Goal: Task Accomplishment & Management: Manage account settings

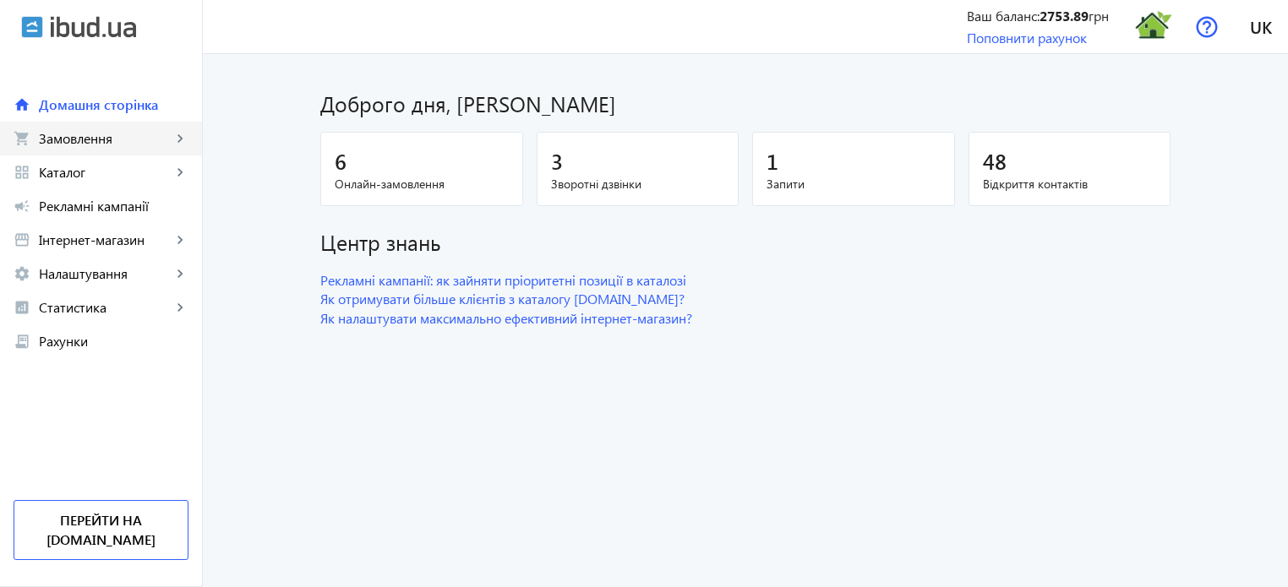
click at [125, 138] on span "Замовлення" at bounding box center [105, 138] width 133 height 17
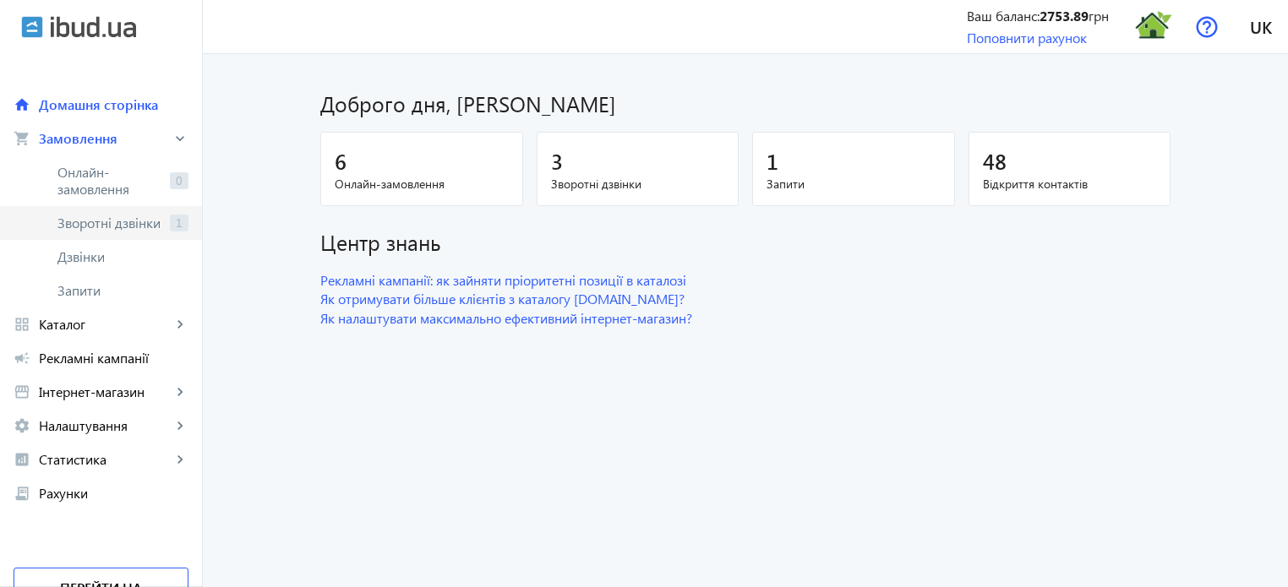
click at [125, 230] on span "Зворотні дзвінки" at bounding box center [110, 223] width 106 height 17
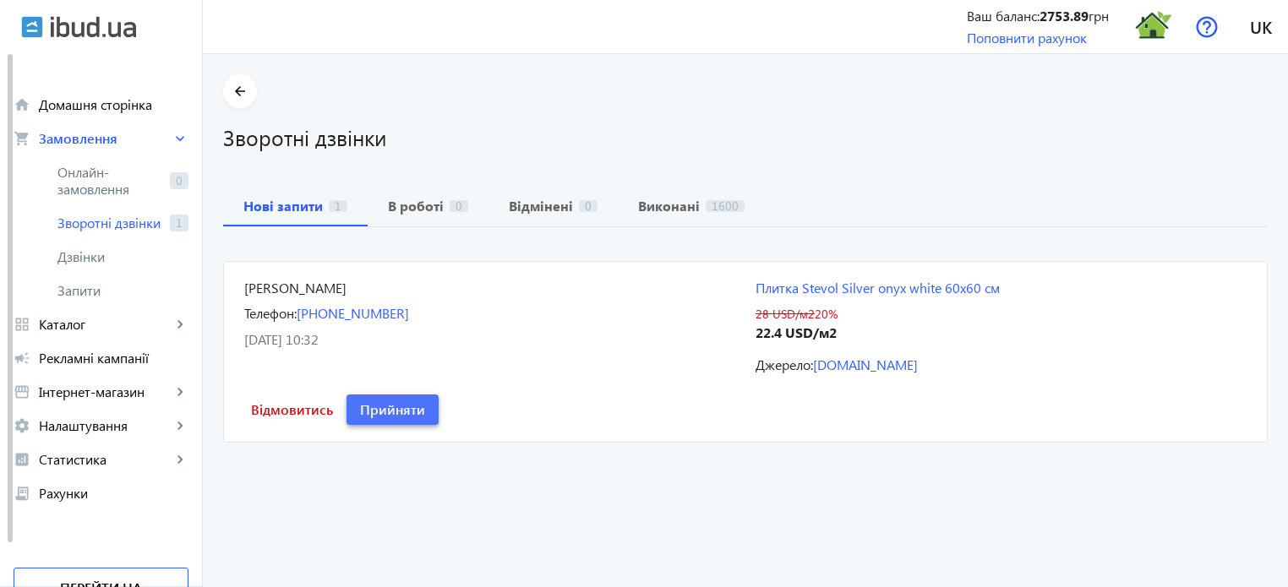
click at [396, 411] on span "Прийняти" at bounding box center [392, 410] width 65 height 19
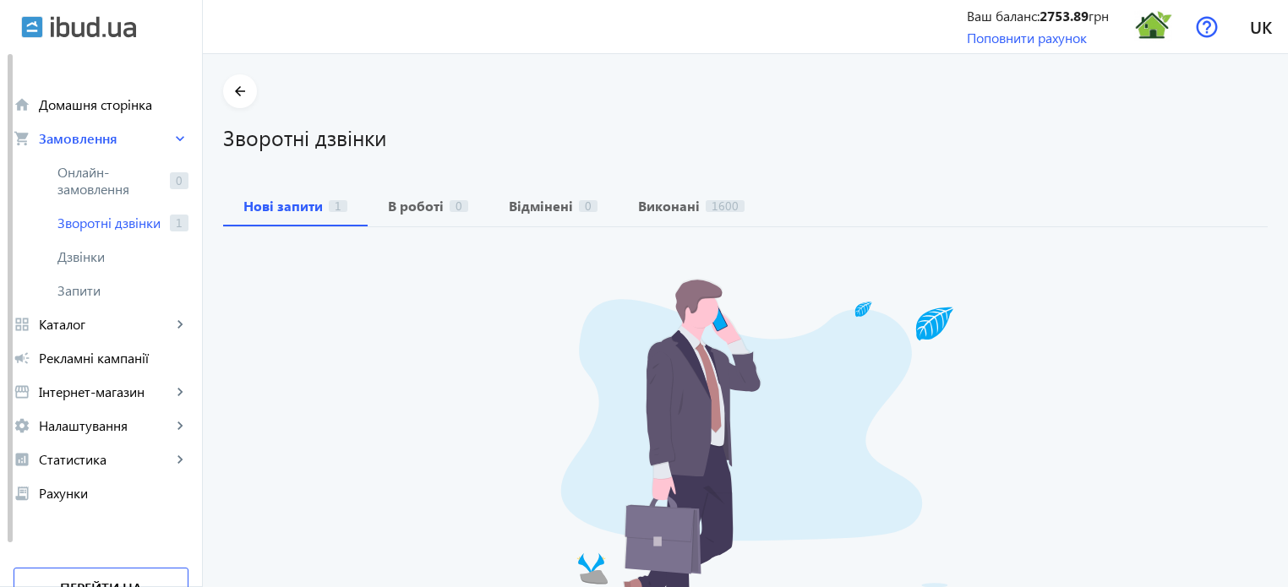
click at [396, 411] on div "Нажаль, на даний момент нових зворотніх дзвінків немає" at bounding box center [745, 498] width 1045 height 474
click at [419, 216] on span "В роботі 1" at bounding box center [428, 206] width 80 height 41
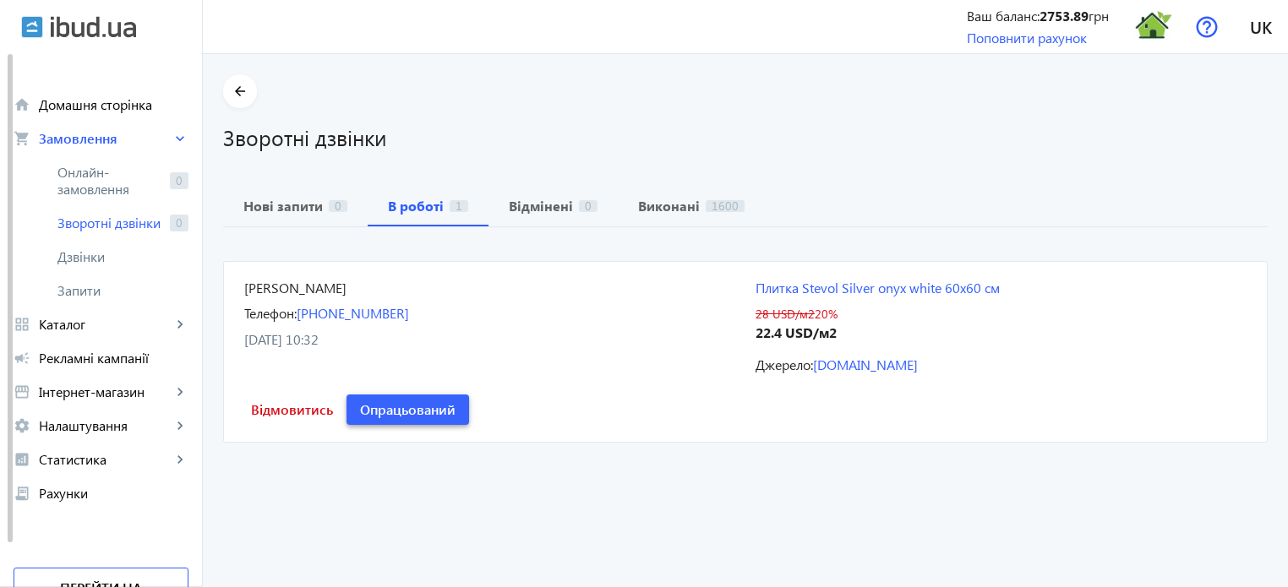
click at [413, 418] on span "Опрацьований" at bounding box center [408, 410] width 96 height 19
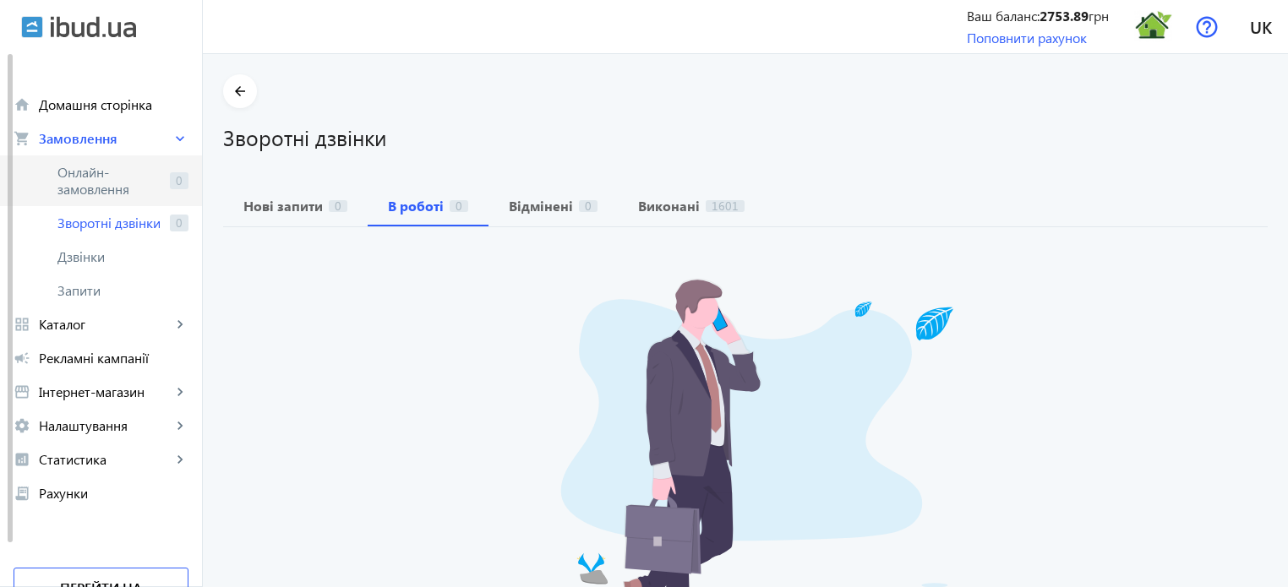
click at [89, 178] on span "Онлайн-замовлення" at bounding box center [110, 181] width 106 height 34
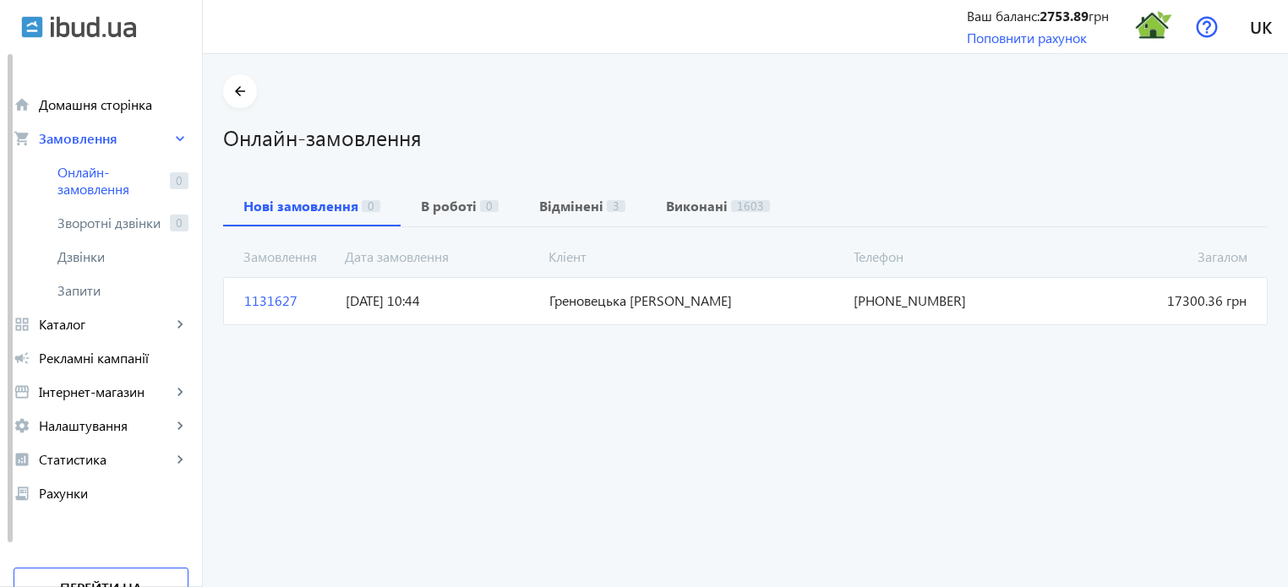
click at [268, 300] on span "1131627" at bounding box center [288, 301] width 101 height 19
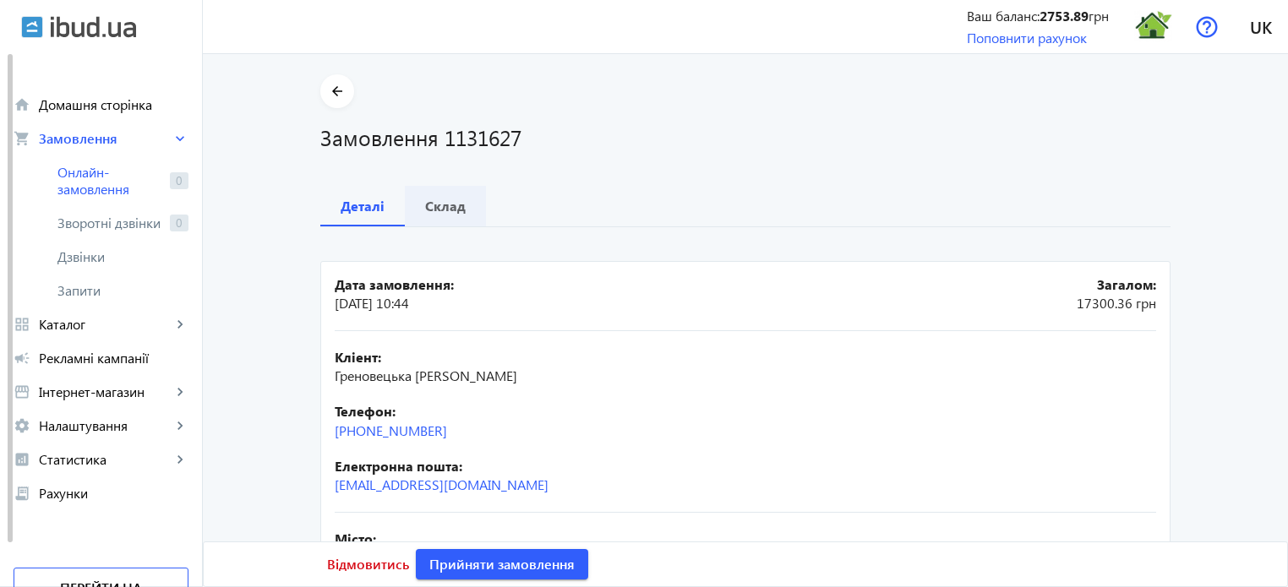
click at [445, 210] on b "Склад" at bounding box center [445, 206] width 41 height 14
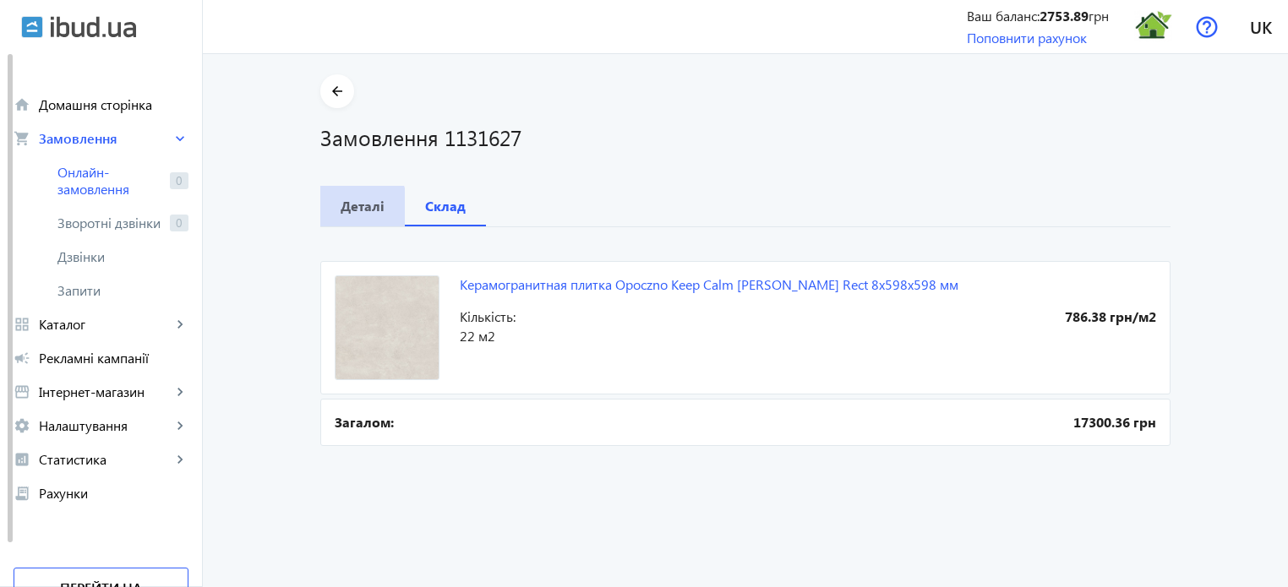
click at [342, 213] on b "Деталі" at bounding box center [363, 206] width 44 height 14
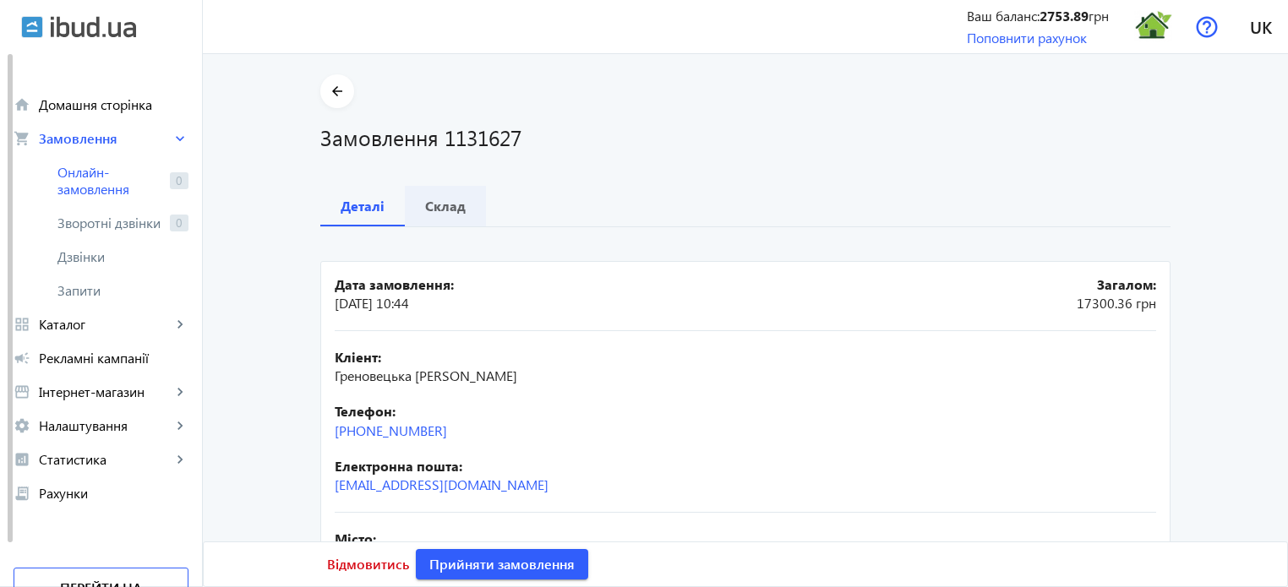
click at [450, 212] on b "Склад" at bounding box center [445, 206] width 41 height 14
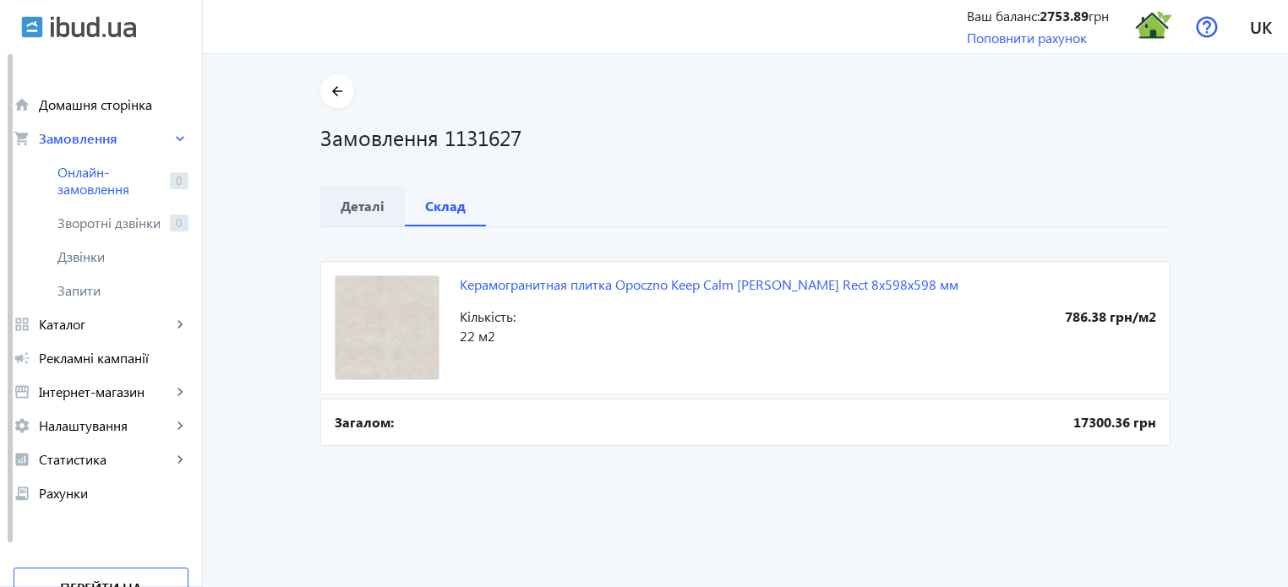
click at [352, 203] on b "Деталі" at bounding box center [363, 206] width 44 height 14
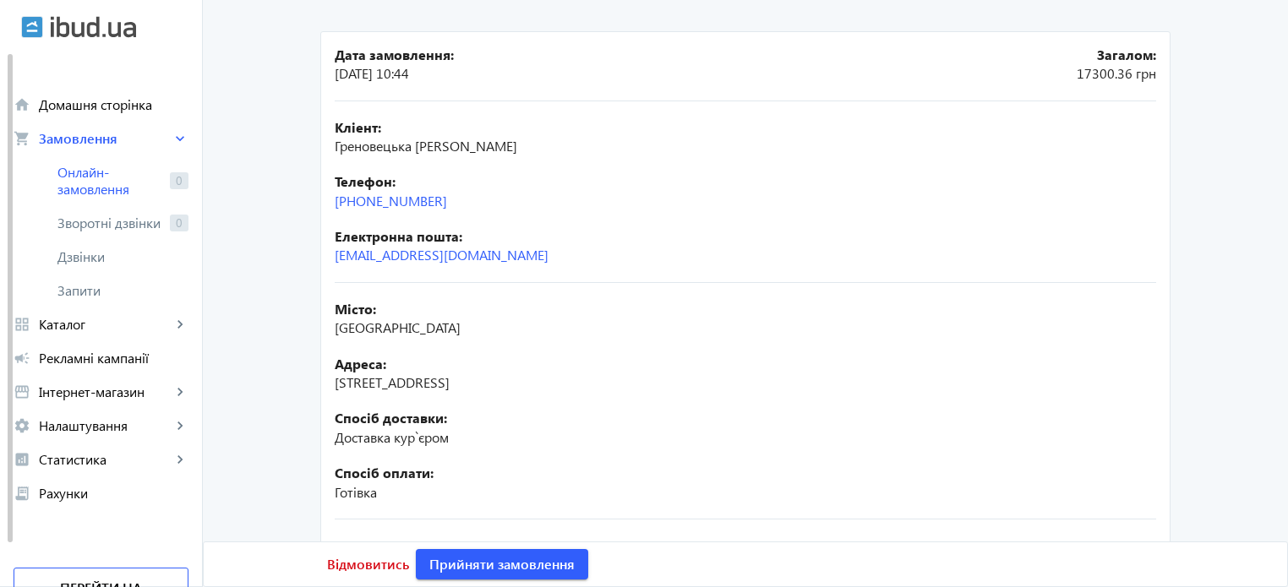
scroll to position [312, 0]
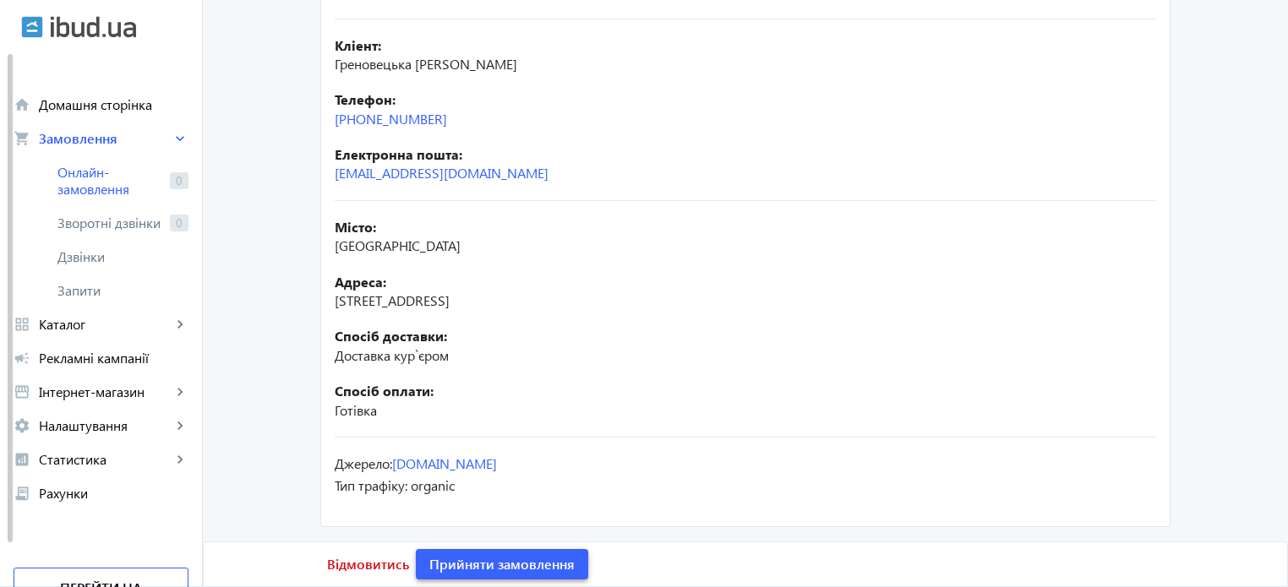
click at [518, 562] on span "Прийняти замовлення" at bounding box center [501, 564] width 145 height 19
click at [518, 562] on span "Замовлення опрацьоване" at bounding box center [512, 564] width 167 height 19
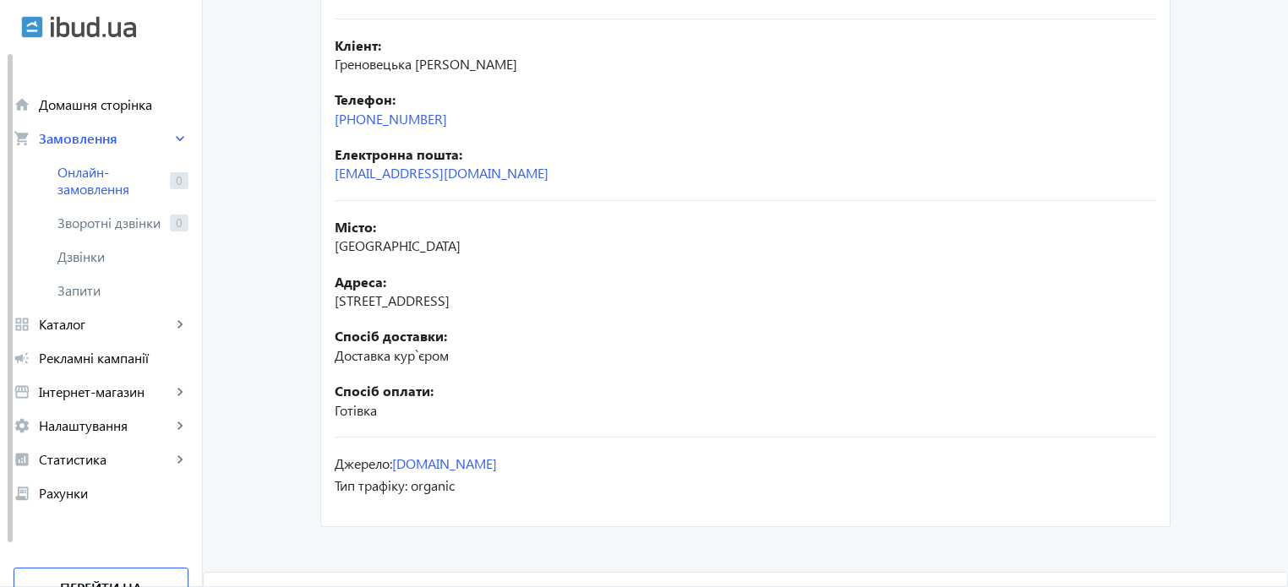
scroll to position [0, 0]
